Goal: Task Accomplishment & Management: Use online tool/utility

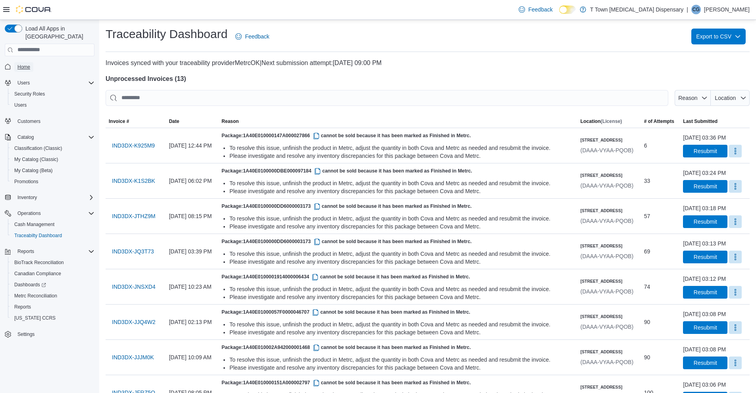
click at [23, 64] on span "Home" at bounding box center [23, 67] width 13 height 6
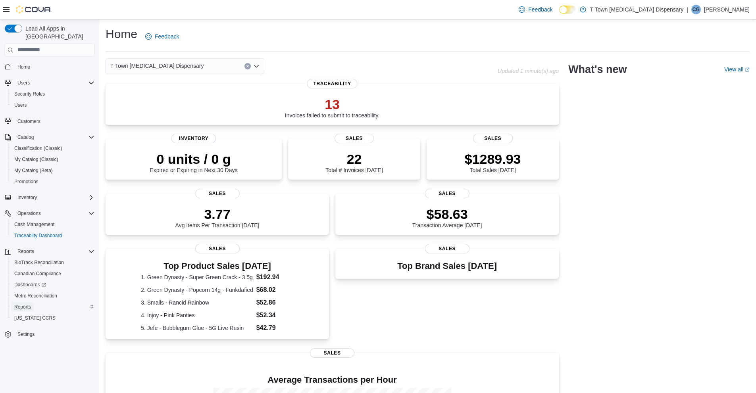
click at [26, 304] on span "Reports" at bounding box center [22, 307] width 17 height 6
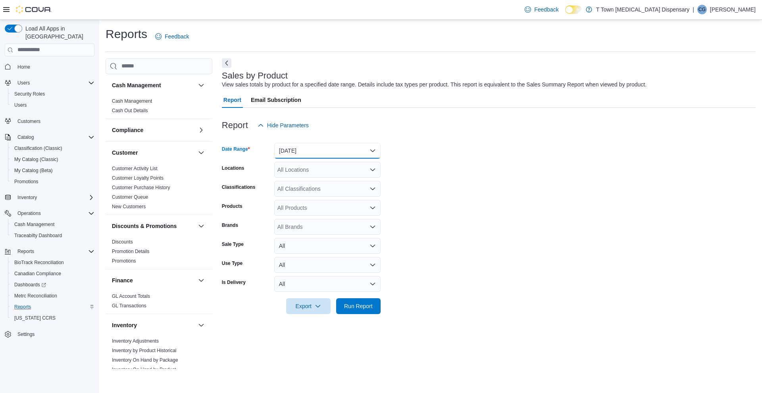
click at [343, 154] on button "[DATE]" at bounding box center [327, 151] width 106 height 16
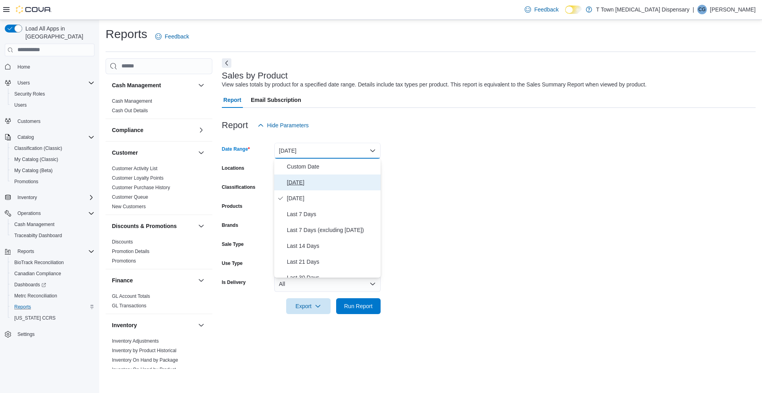
click at [299, 177] on button "[DATE]" at bounding box center [327, 183] width 106 height 16
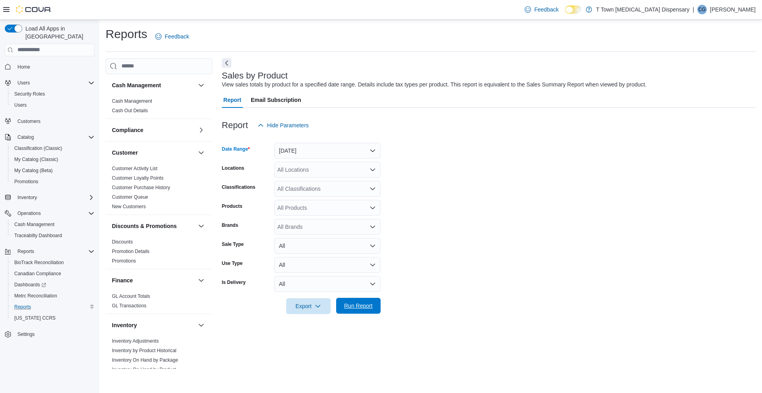
click at [369, 313] on span "Run Report" at bounding box center [358, 306] width 35 height 16
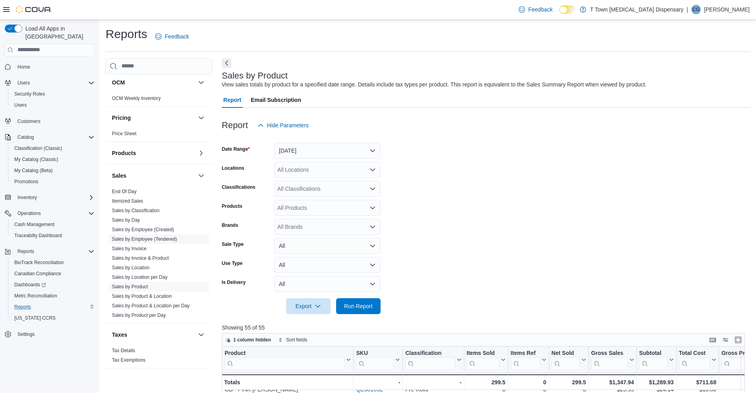
scroll to position [461, 0]
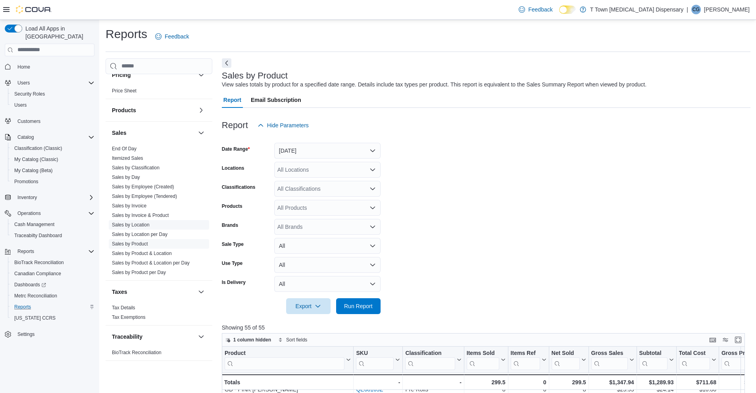
click at [129, 226] on link "Sales by Location" at bounding box center [131, 225] width 38 height 6
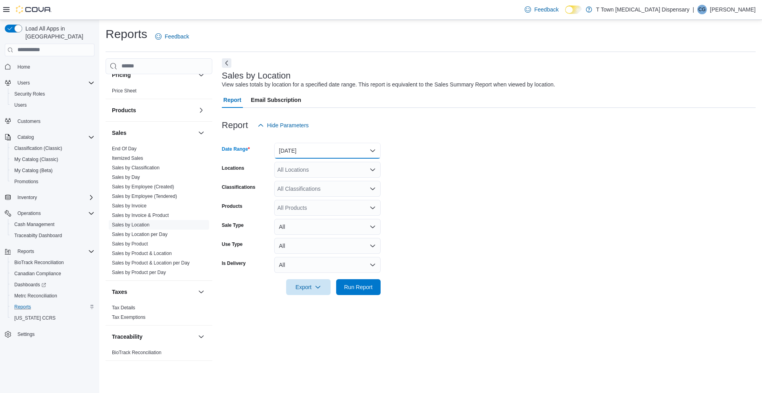
click at [324, 154] on button "[DATE]" at bounding box center [327, 151] width 106 height 16
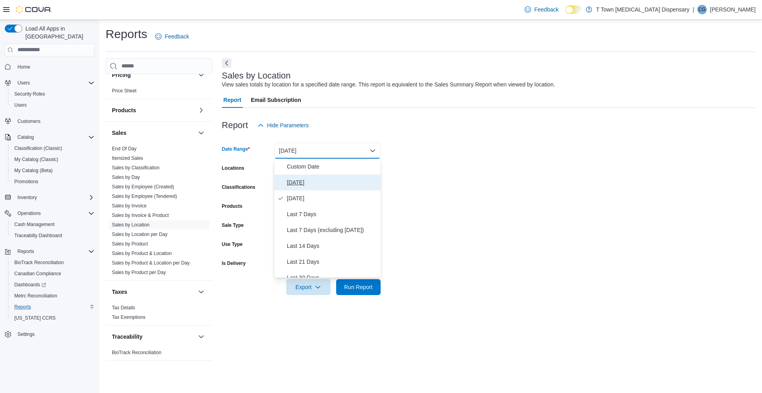
click at [317, 184] on span "[DATE]" at bounding box center [332, 183] width 90 height 10
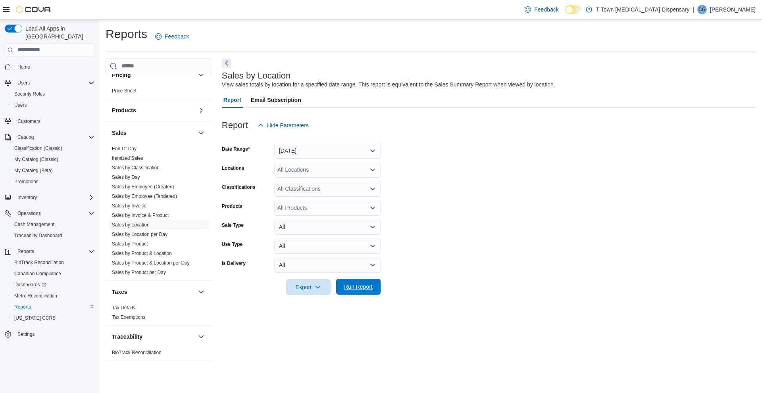
click at [348, 291] on span "Run Report" at bounding box center [358, 287] width 35 height 16
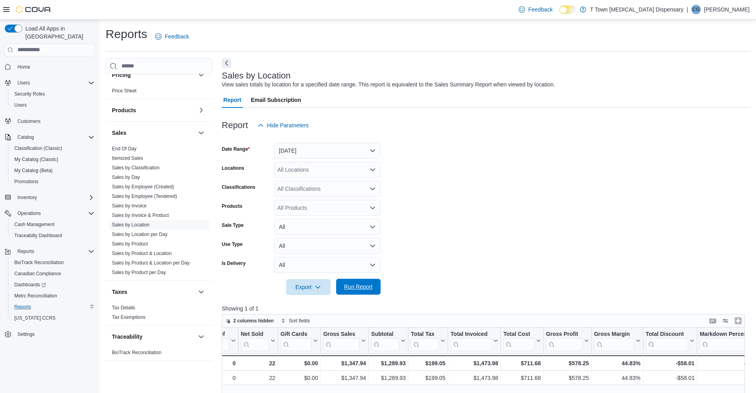
click at [346, 284] on span "Run Report" at bounding box center [358, 287] width 29 height 8
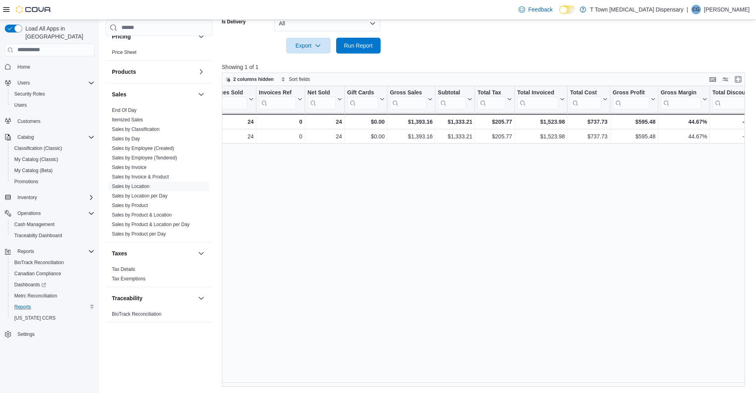
scroll to position [0, 105]
